Goal: Navigation & Orientation: Find specific page/section

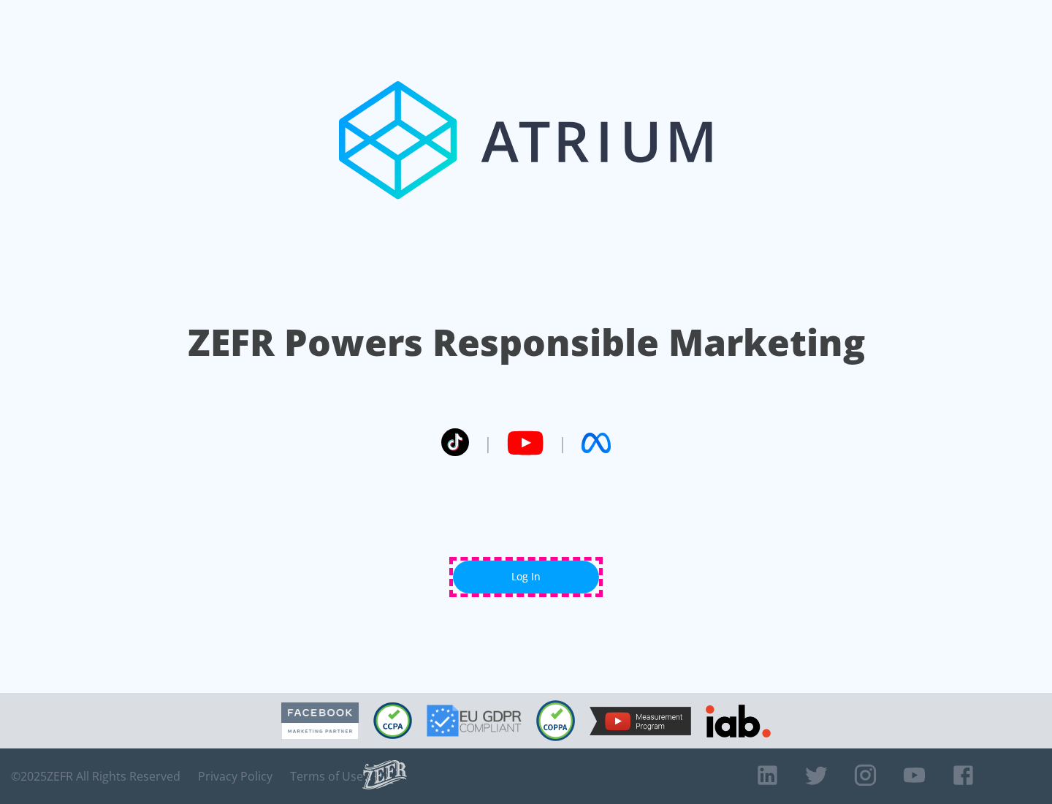
click at [526, 577] on link "Log In" at bounding box center [526, 576] width 146 height 33
